Goal: Information Seeking & Learning: Learn about a topic

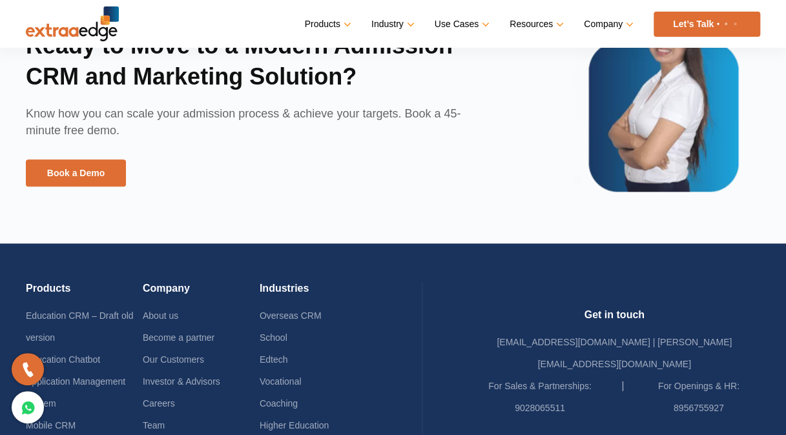
scroll to position [3221, 0]
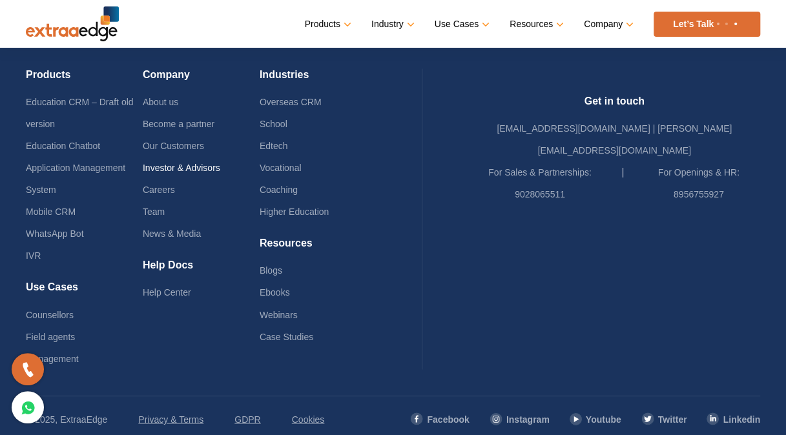
click at [189, 163] on link "Investor & Advisors" at bounding box center [182, 168] width 78 height 10
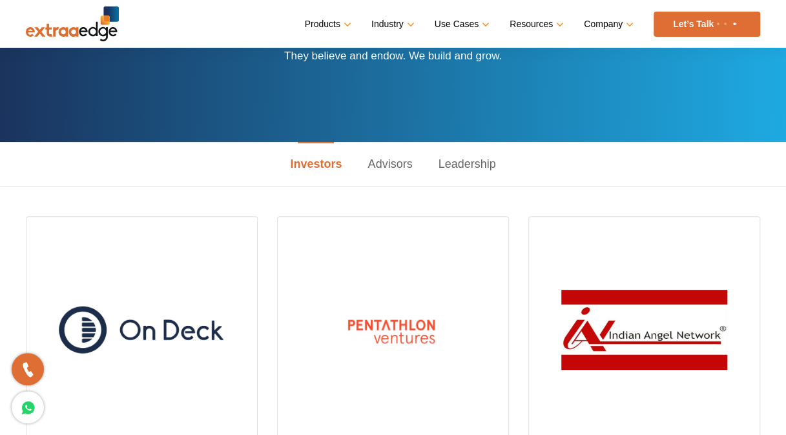
scroll to position [90, 0]
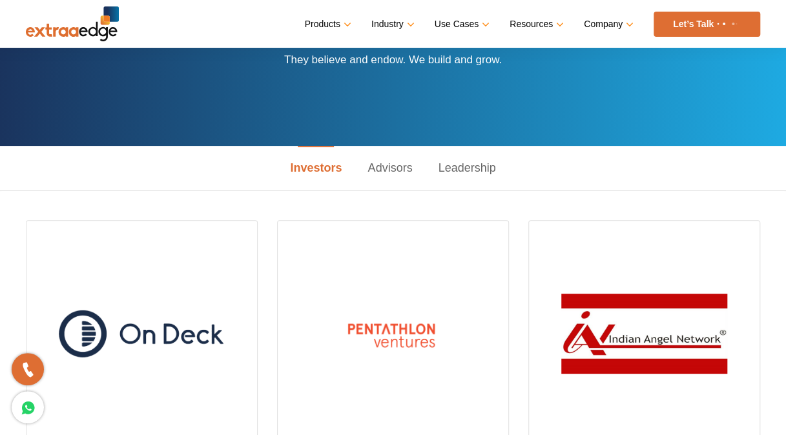
click at [386, 178] on link "Advisors" at bounding box center [390, 168] width 70 height 45
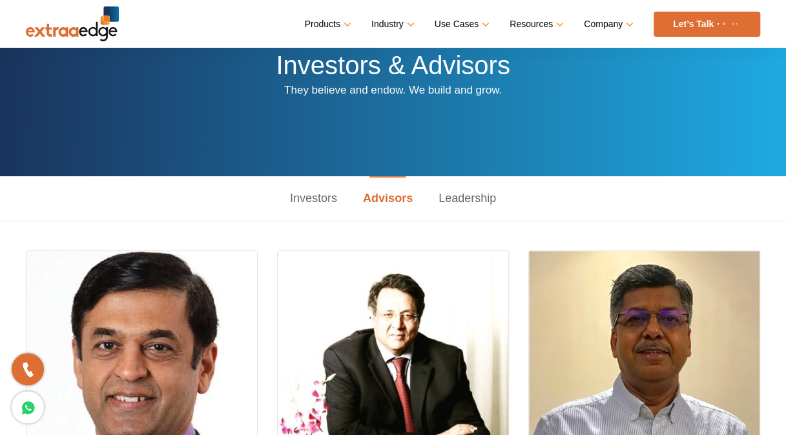
scroll to position [0, 0]
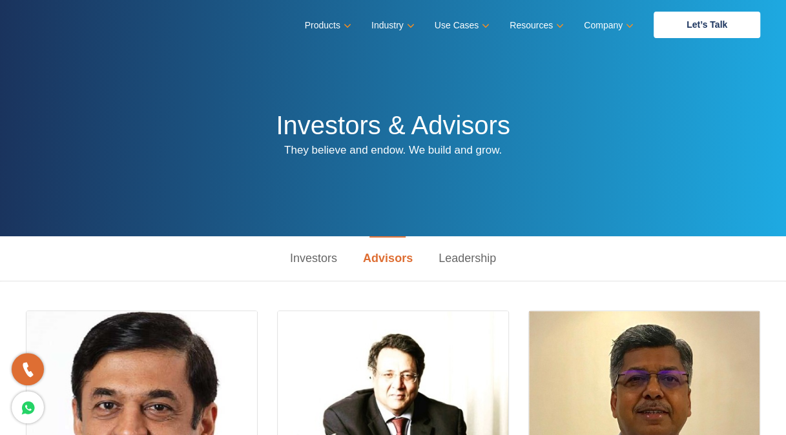
click at [468, 265] on link "Leadership" at bounding box center [467, 258] width 83 height 45
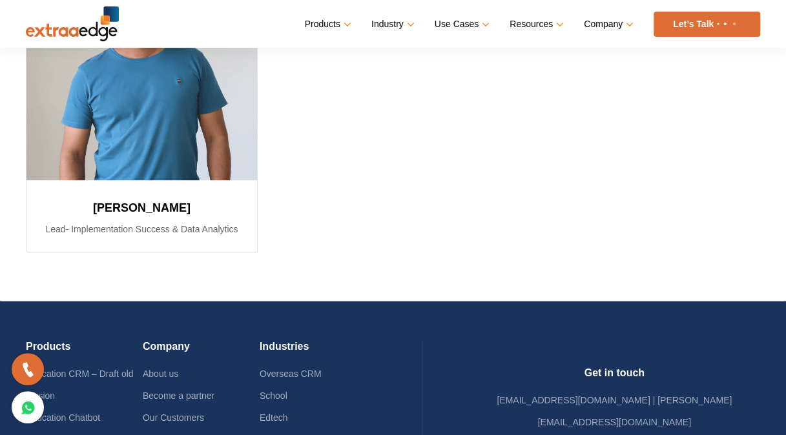
scroll to position [998, 0]
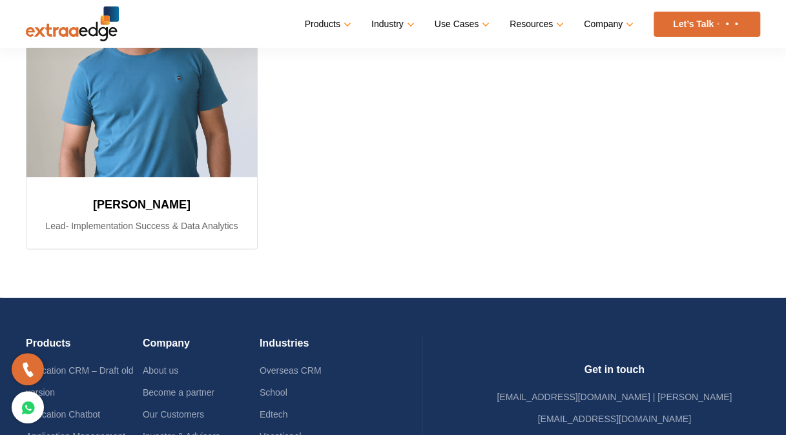
click at [733, 25] on img at bounding box center [727, 23] width 27 height 5
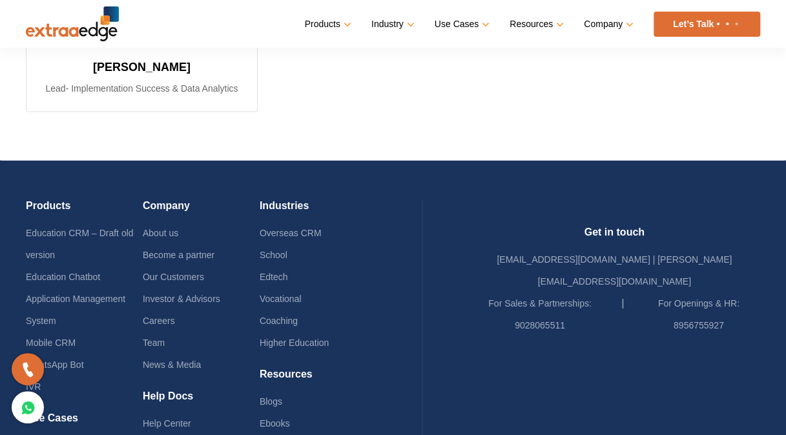
scroll to position [1143, 0]
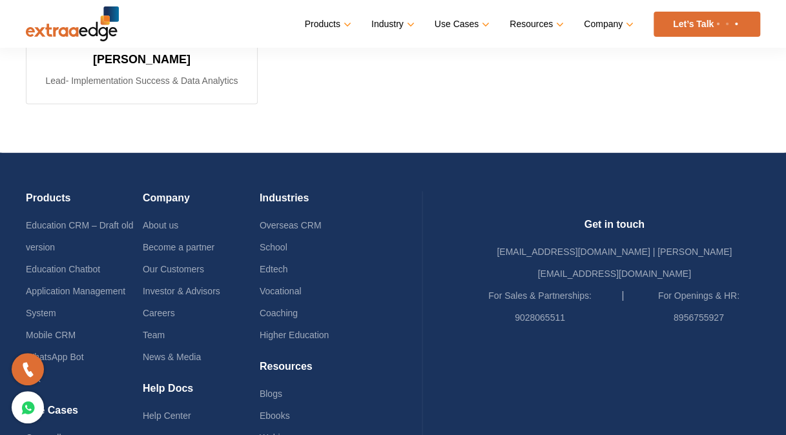
click at [93, 280] on li "Application Management System" at bounding box center [84, 302] width 117 height 44
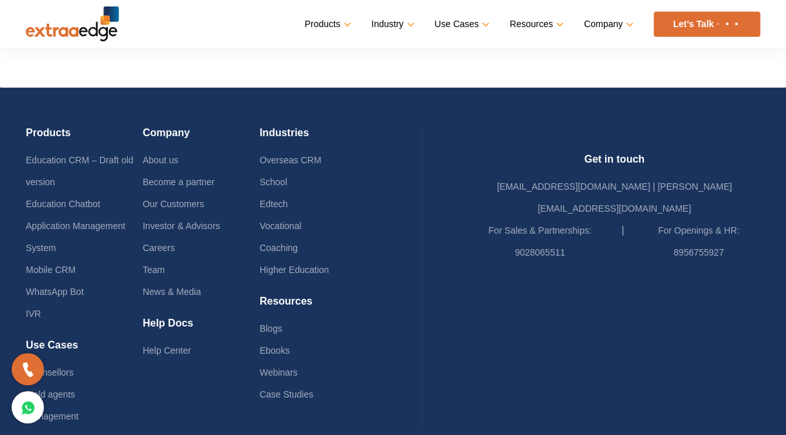
scroll to position [1208, 0]
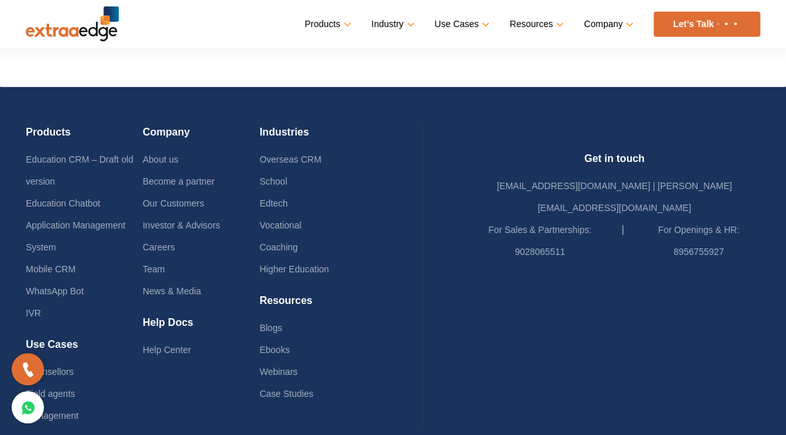
click at [65, 281] on li "WhatsApp Bot" at bounding box center [84, 291] width 117 height 22
click at [73, 267] on link "Mobile CRM" at bounding box center [51, 269] width 50 height 10
click at [76, 276] on li "Mobile CRM" at bounding box center [84, 269] width 117 height 22
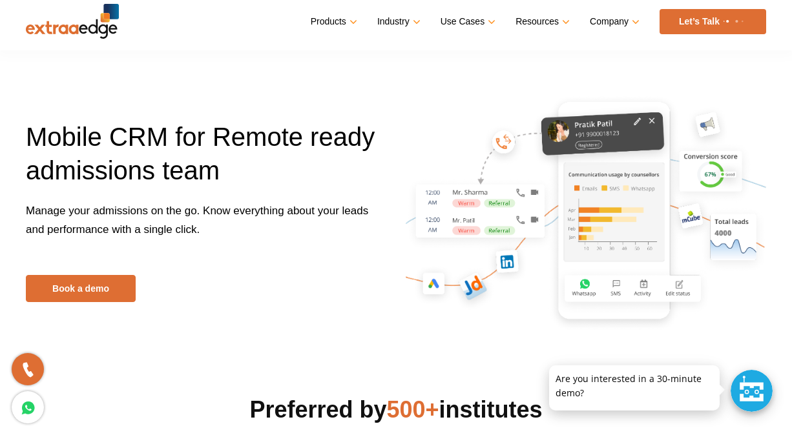
scroll to position [8, 0]
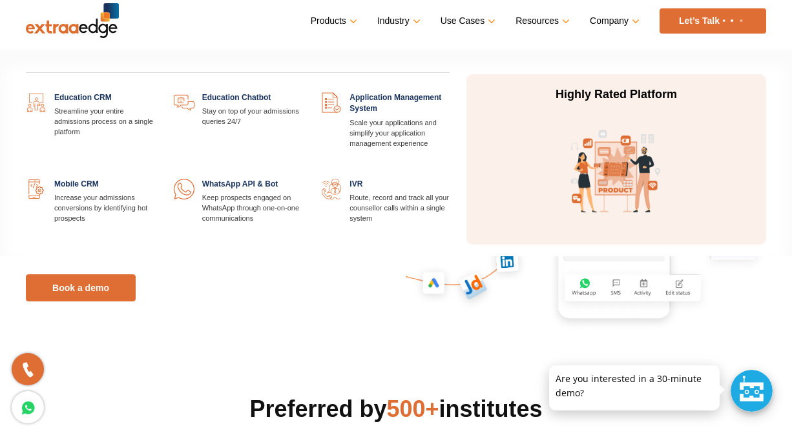
click at [355, 21] on link "Products" at bounding box center [333, 21] width 44 height 19
click at [302, 179] on link at bounding box center [302, 179] width 0 height 0
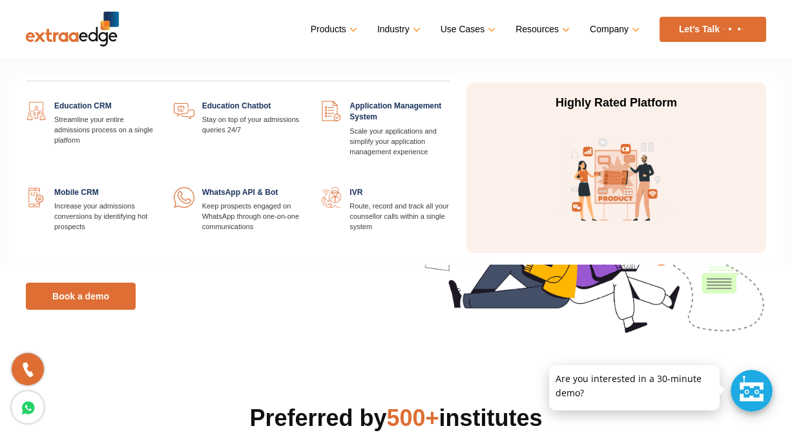
click at [344, 34] on link "Products" at bounding box center [333, 29] width 44 height 19
click at [302, 101] on link at bounding box center [302, 101] width 0 height 0
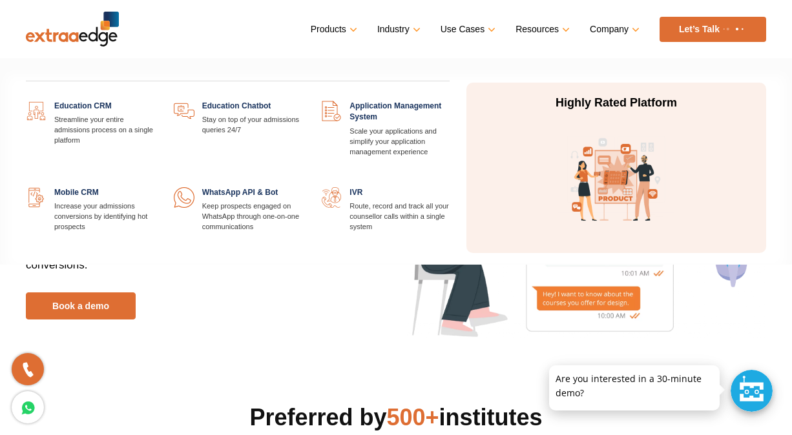
click at [348, 29] on link "Products" at bounding box center [333, 29] width 44 height 19
click at [154, 101] on link at bounding box center [154, 101] width 0 height 0
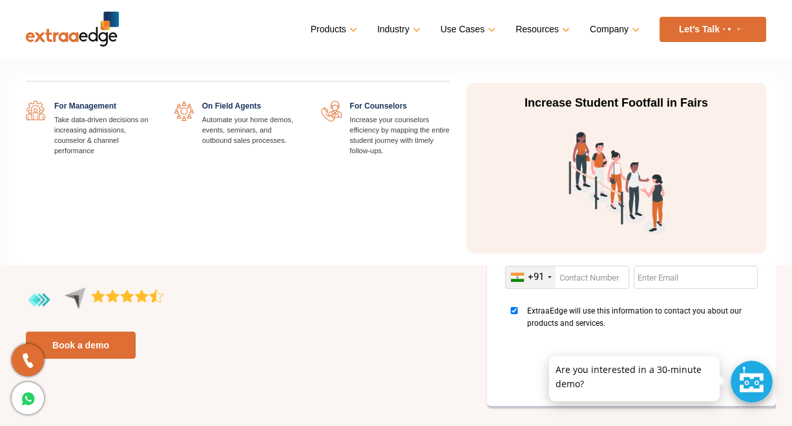
click at [478, 28] on link "Use Cases" at bounding box center [467, 29] width 52 height 19
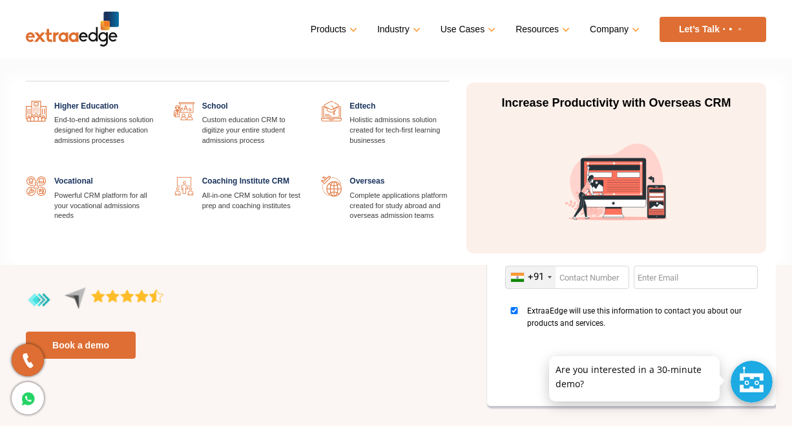
click at [415, 37] on link "Industry" at bounding box center [397, 29] width 41 height 19
click at [302, 176] on link at bounding box center [302, 176] width 0 height 0
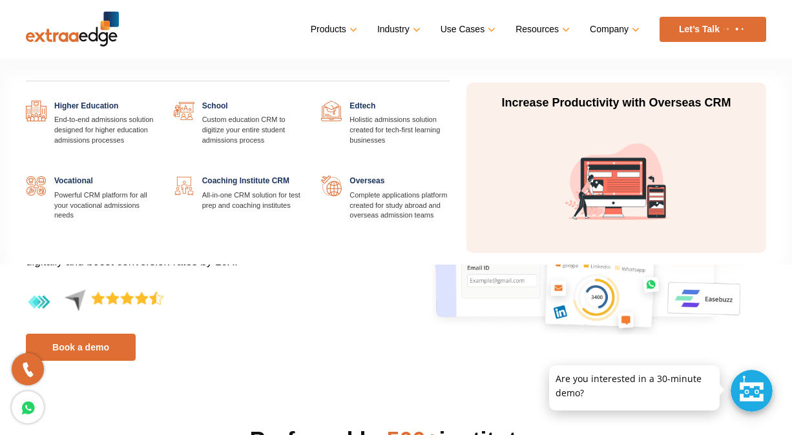
click at [409, 33] on link "Industry" at bounding box center [397, 29] width 41 height 19
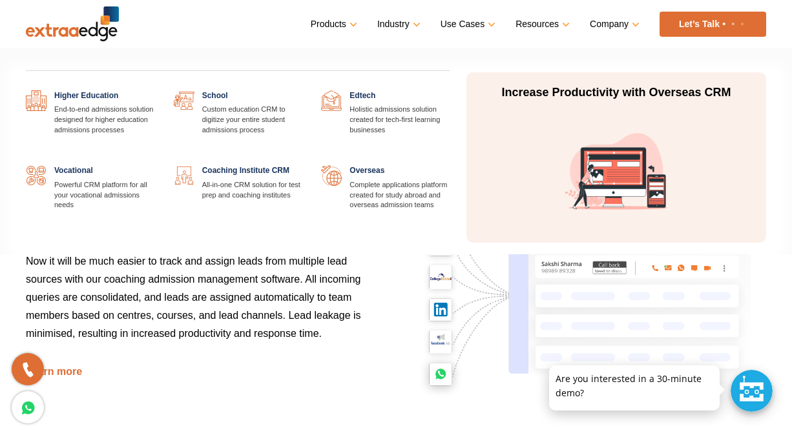
scroll to position [561, 0]
